Goal: Navigation & Orientation: Find specific page/section

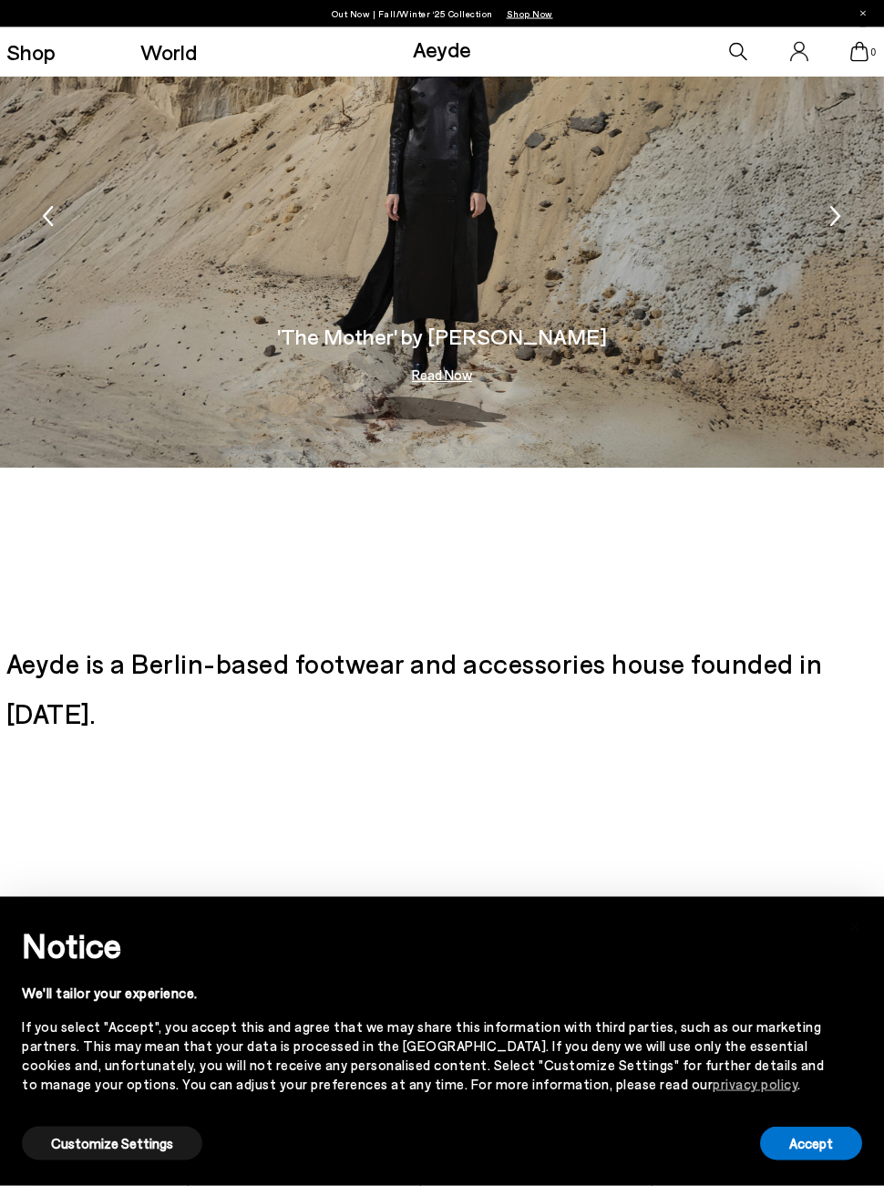
scroll to position [3968, 0]
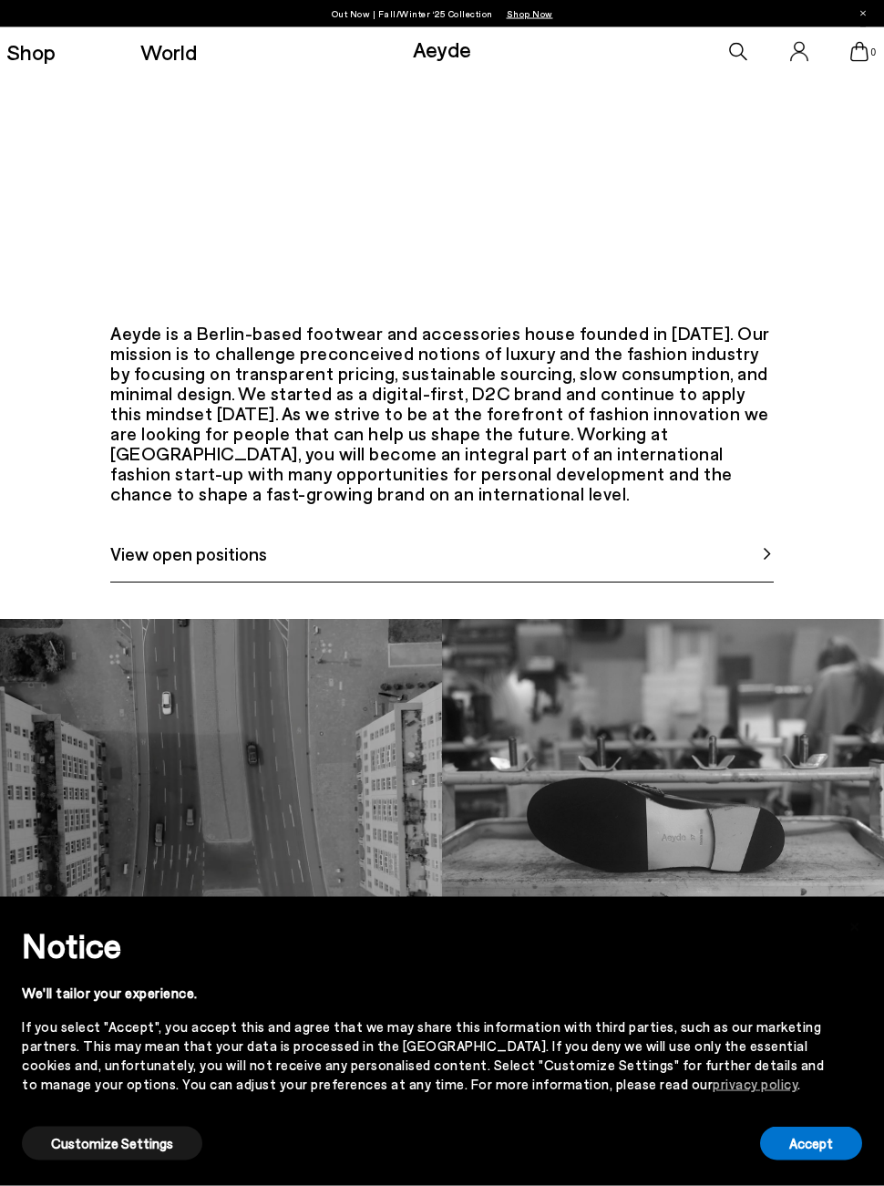
scroll to position [484, 0]
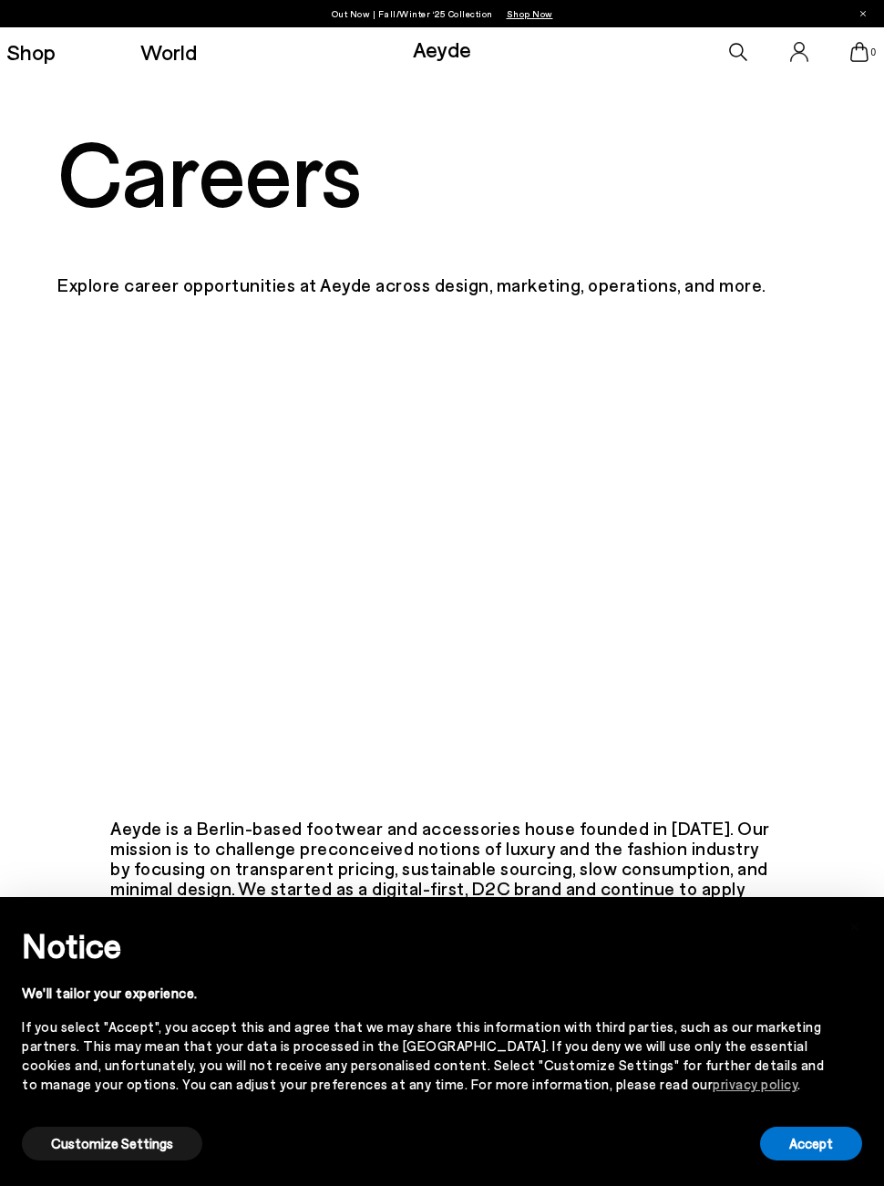
scroll to position [484, 0]
